Goal: Find specific page/section: Find specific page/section

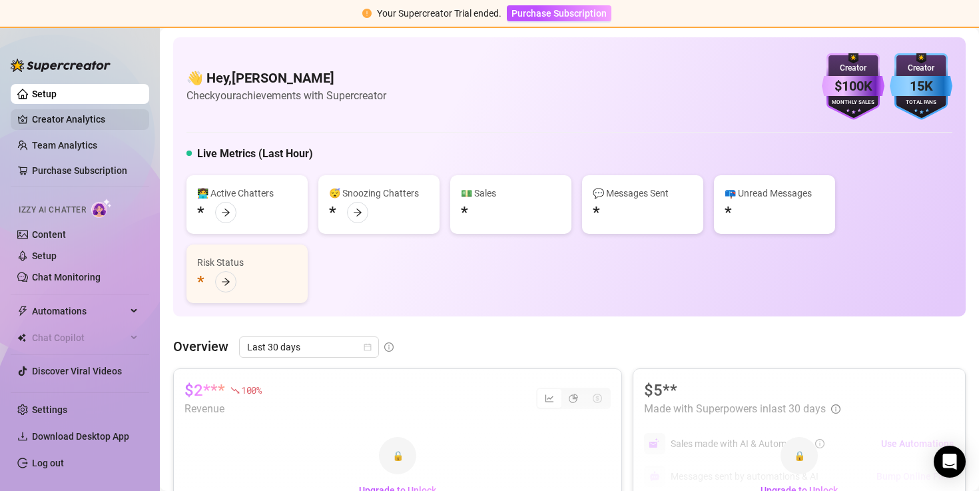
click at [58, 116] on link "Creator Analytics" at bounding box center [85, 119] width 107 height 21
